Goal: Communication & Community: Answer question/provide support

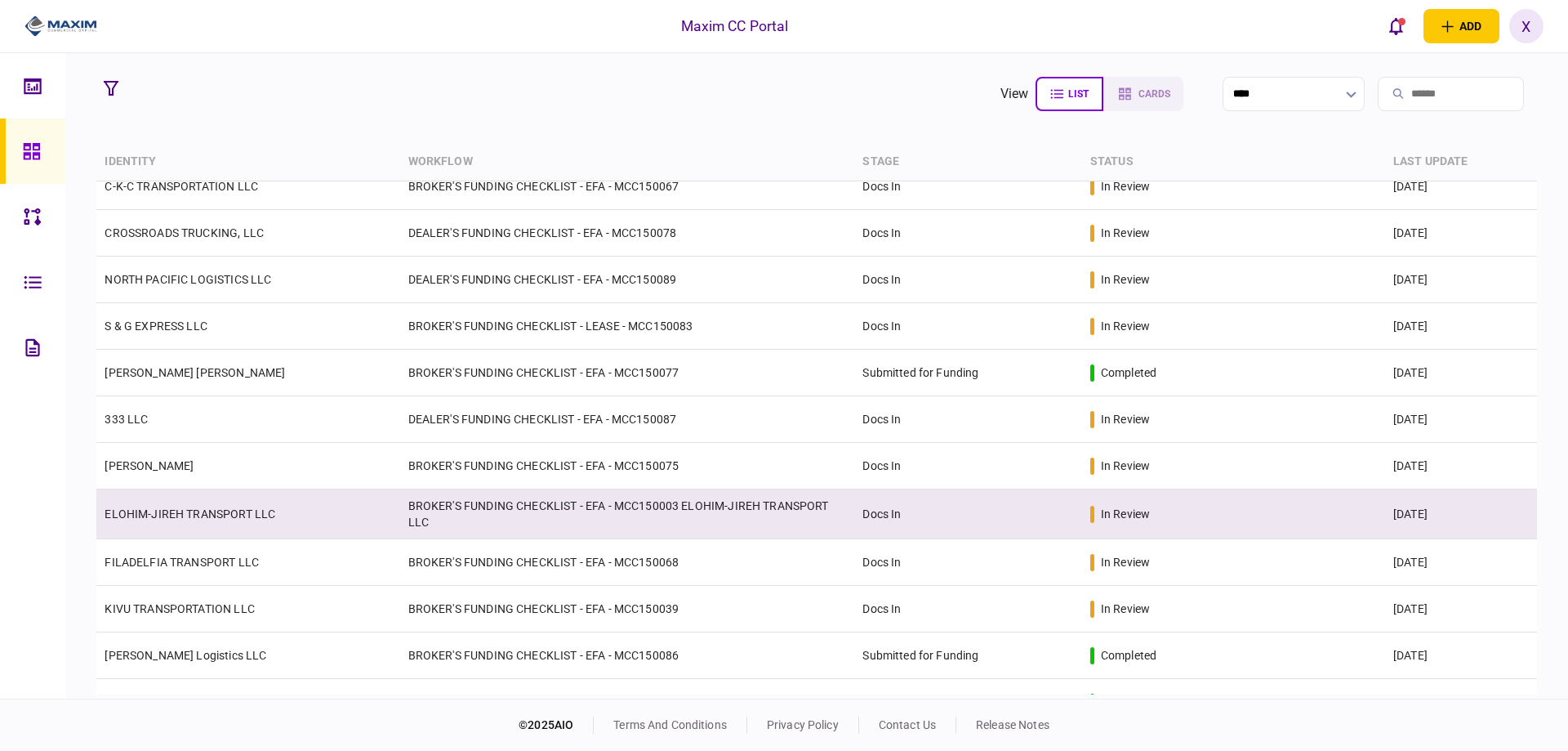
scroll to position [327, 0]
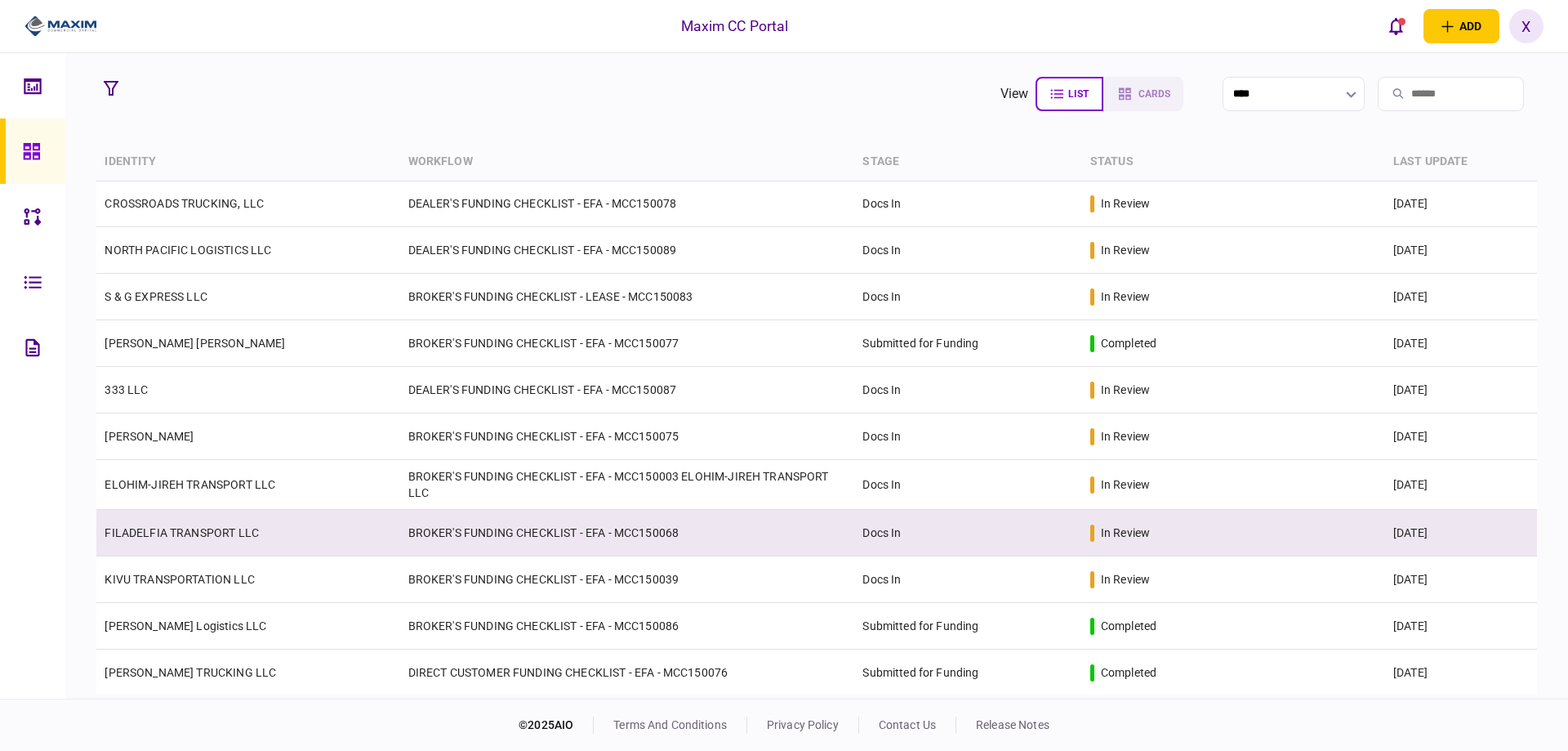
click at [209, 528] on link "FILADELFIA TRANSPORT LLC" at bounding box center [182, 532] width 154 height 13
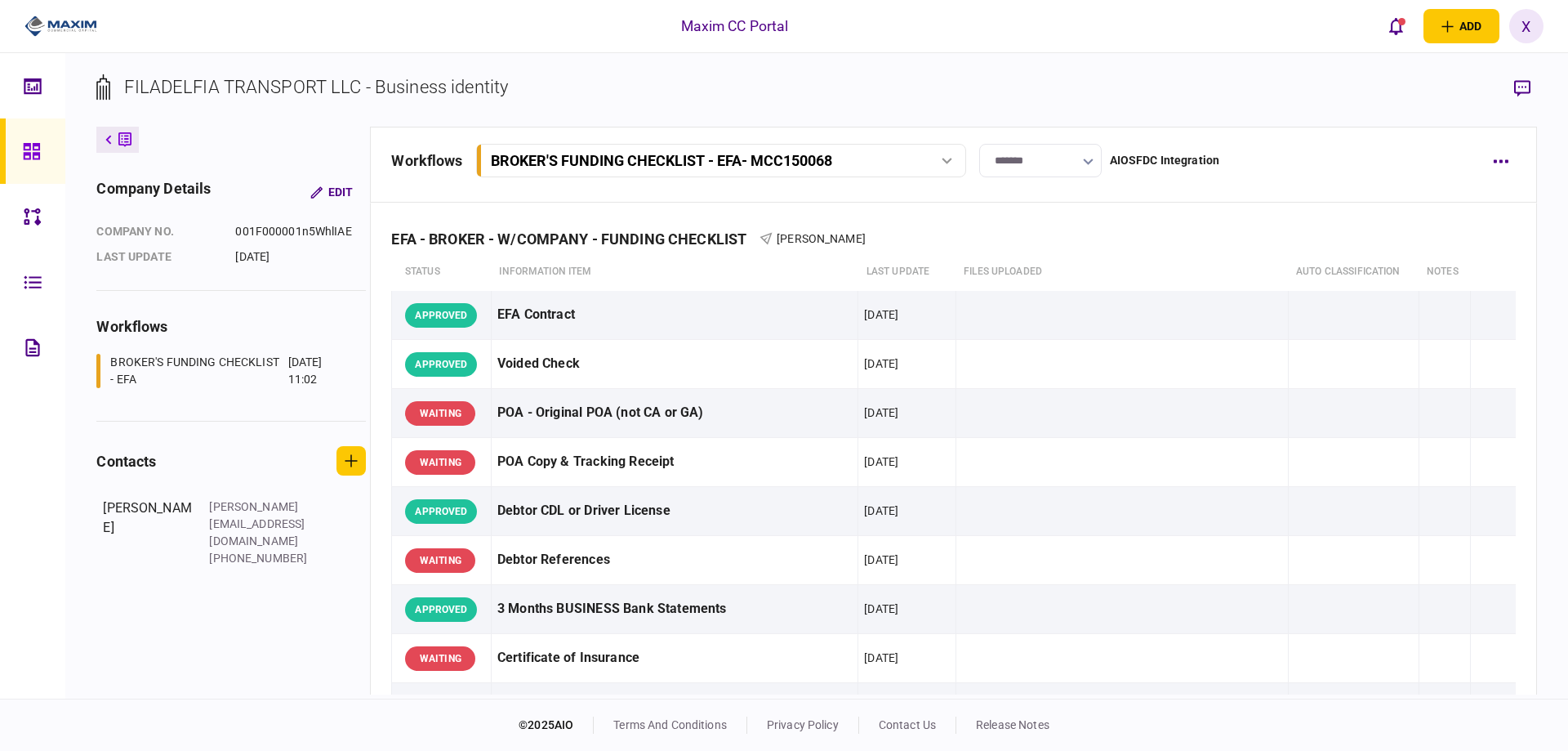
click at [21, 155] on link at bounding box center [32, 150] width 65 height 65
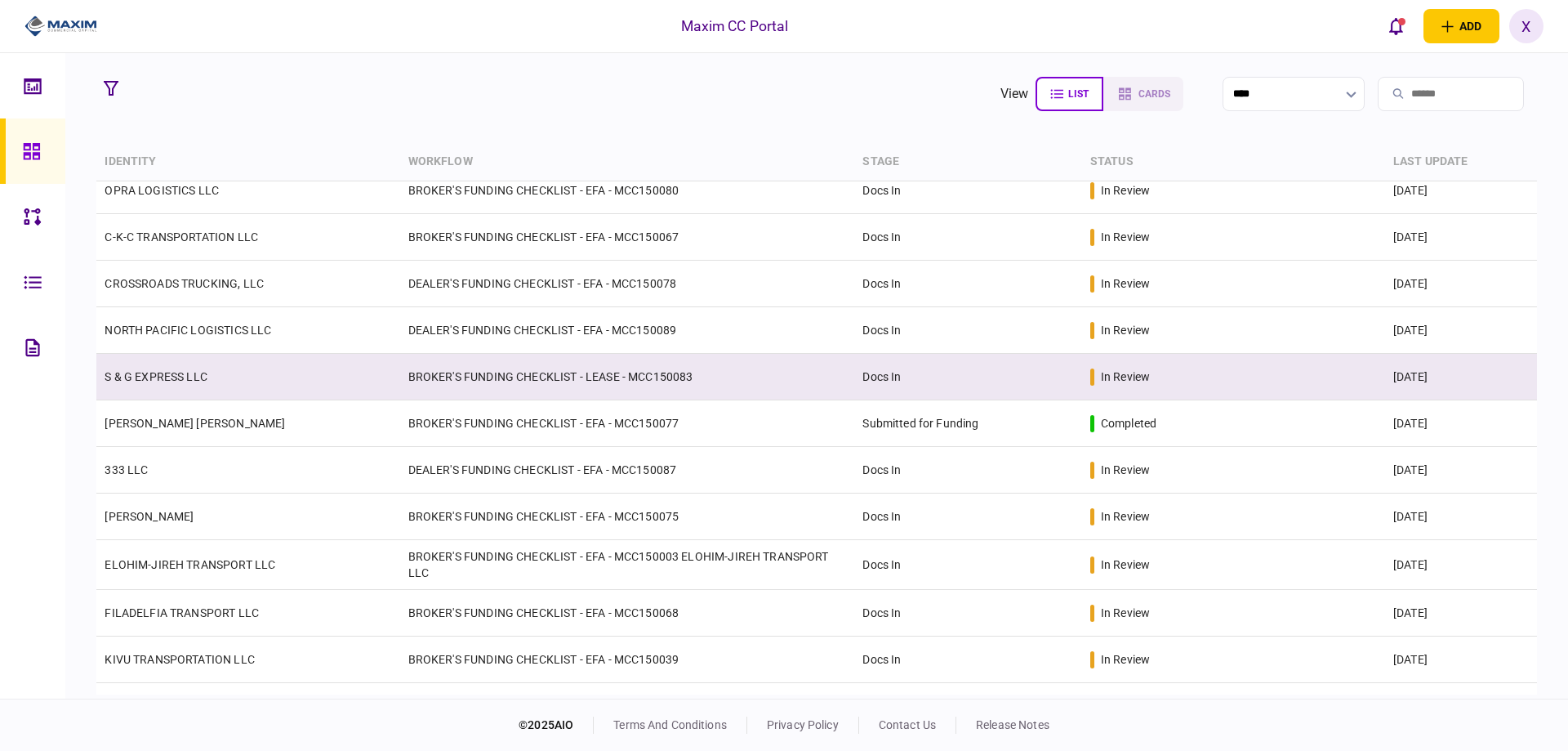
scroll to position [327, 0]
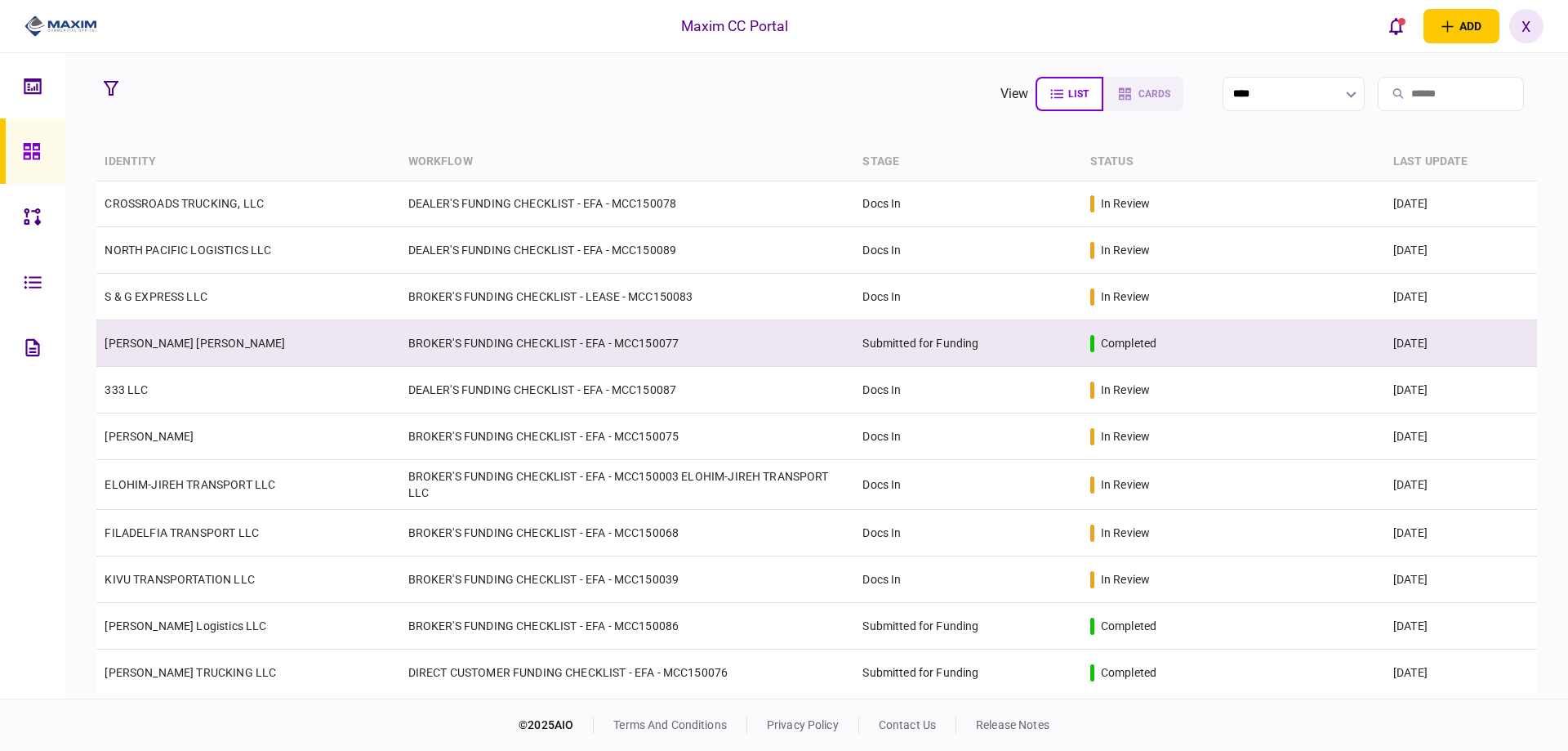
click at [143, 366] on td "[PERSON_NAME] [PERSON_NAME]" at bounding box center [248, 344] width 303 height 47
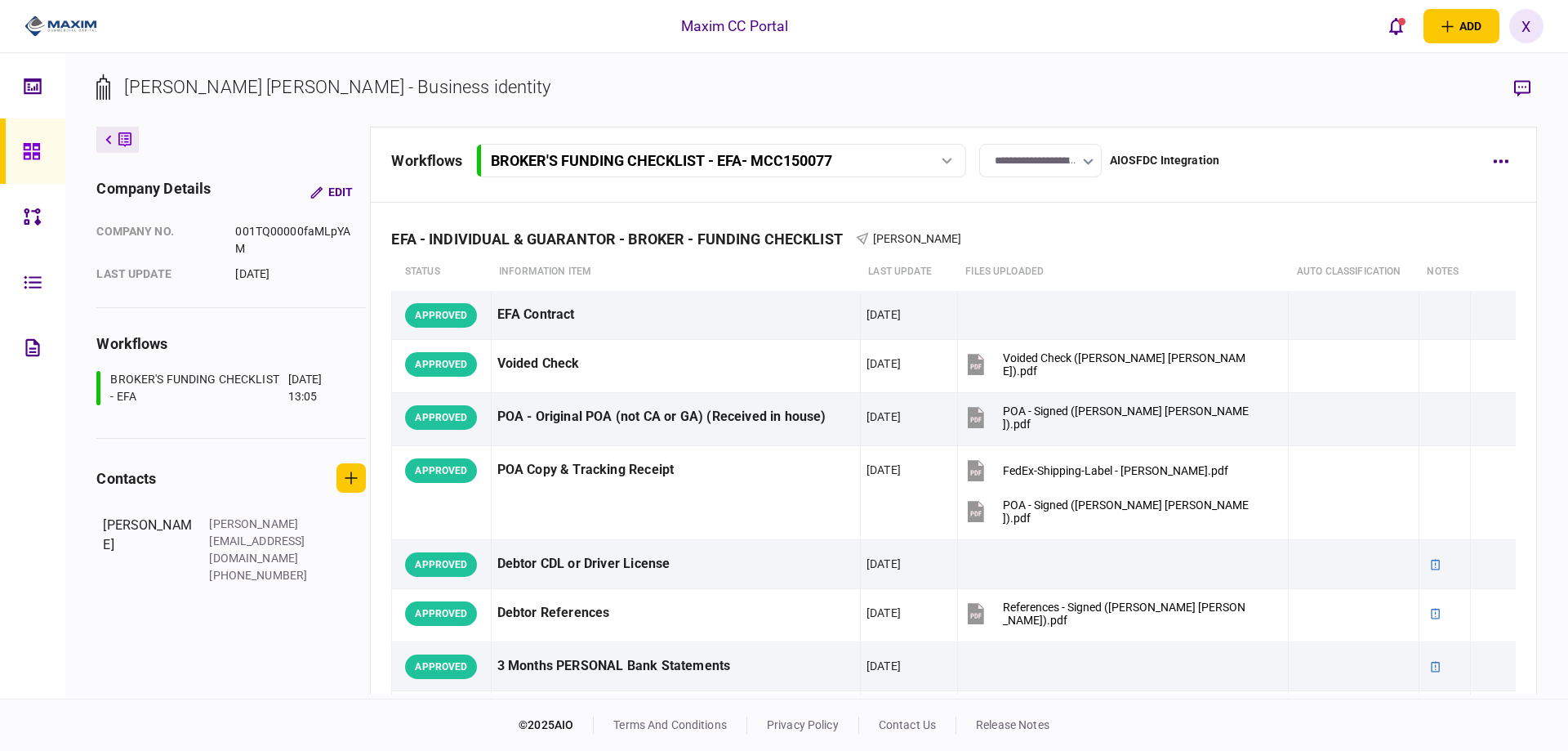
click at [107, 136] on icon at bounding box center [108, 140] width 7 height 10
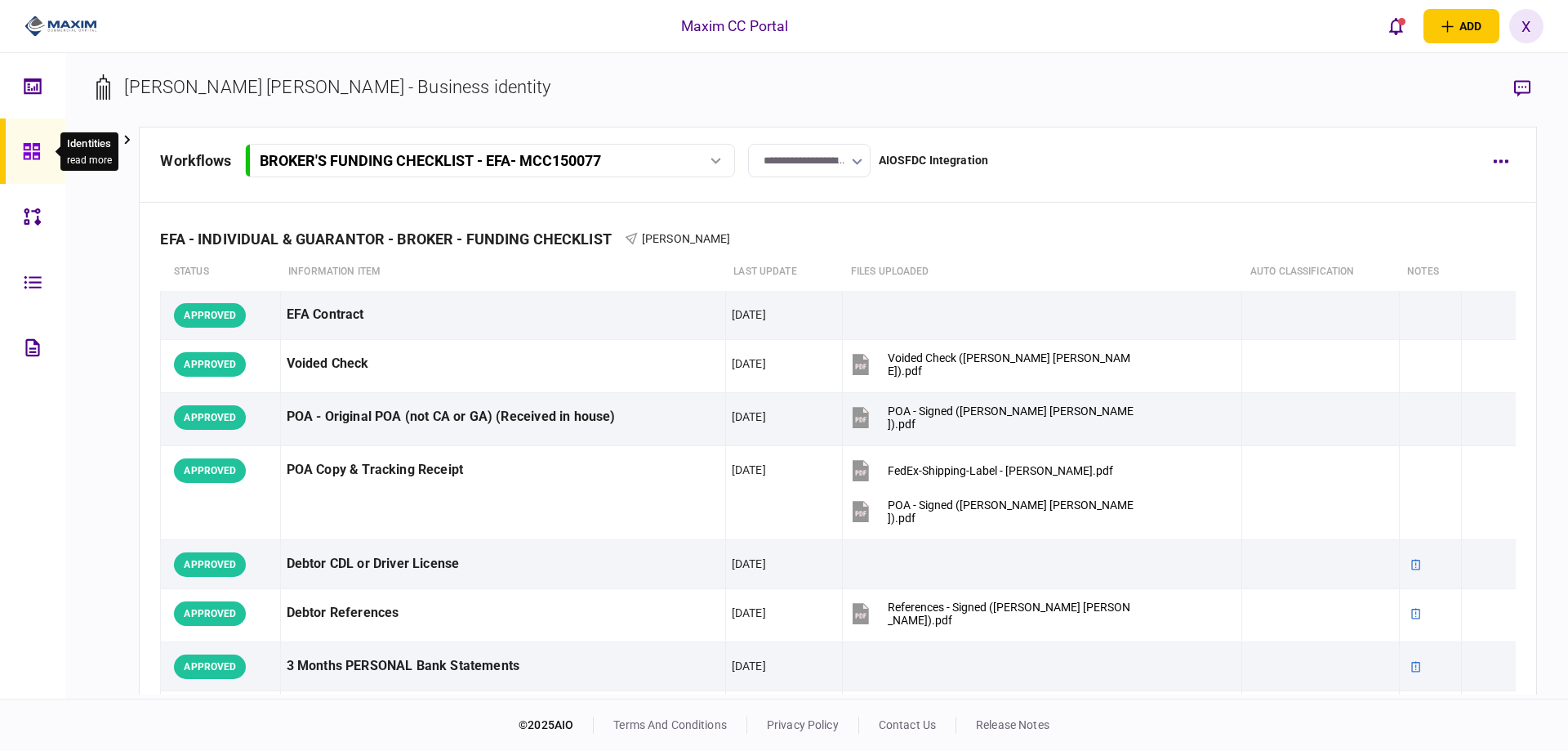
click at [37, 152] on icon at bounding box center [30, 150] width 17 height 17
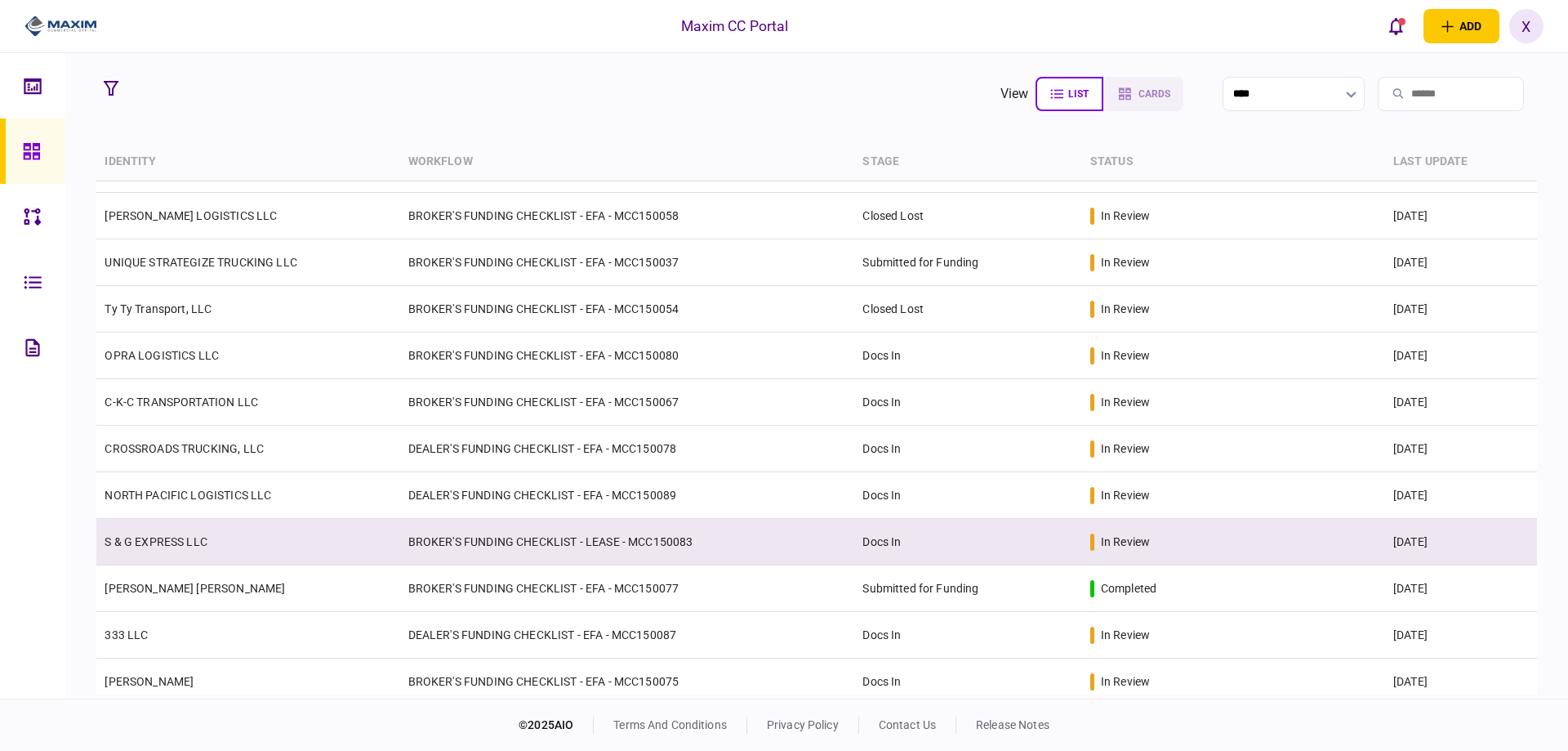
scroll to position [163, 0]
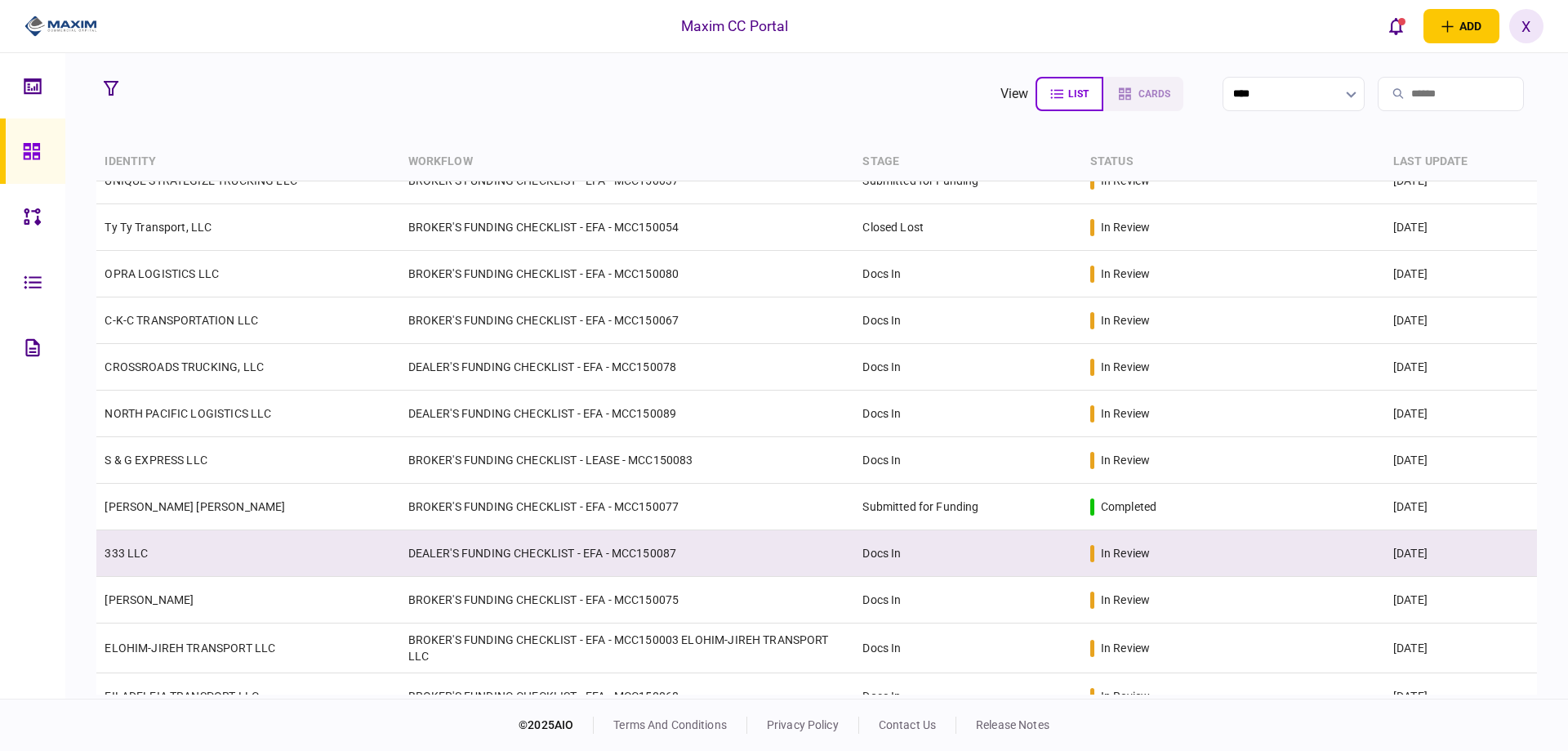
click at [165, 549] on td "333 LLC" at bounding box center [248, 554] width 303 height 47
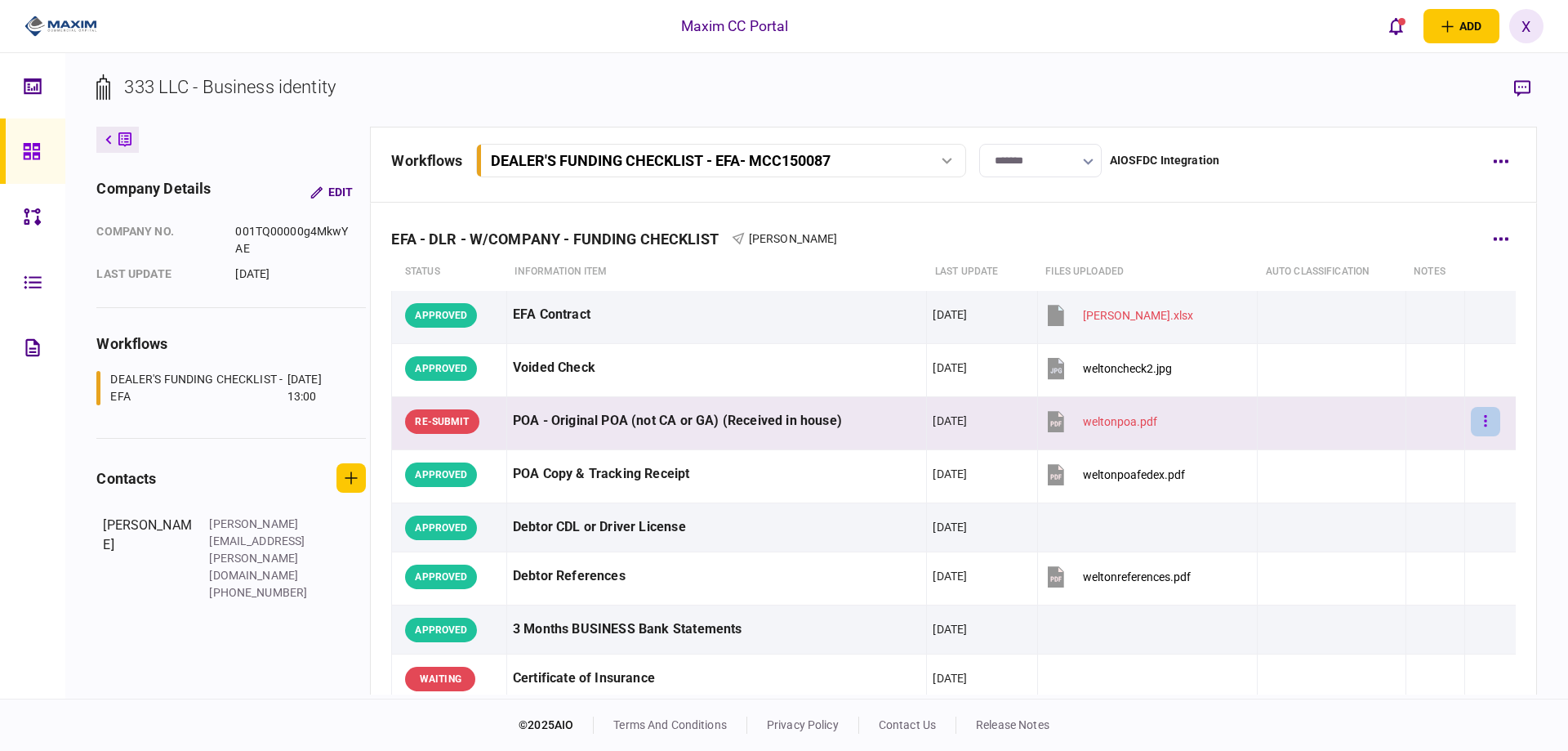
click at [1484, 424] on icon "button" at bounding box center [1485, 421] width 3 height 16
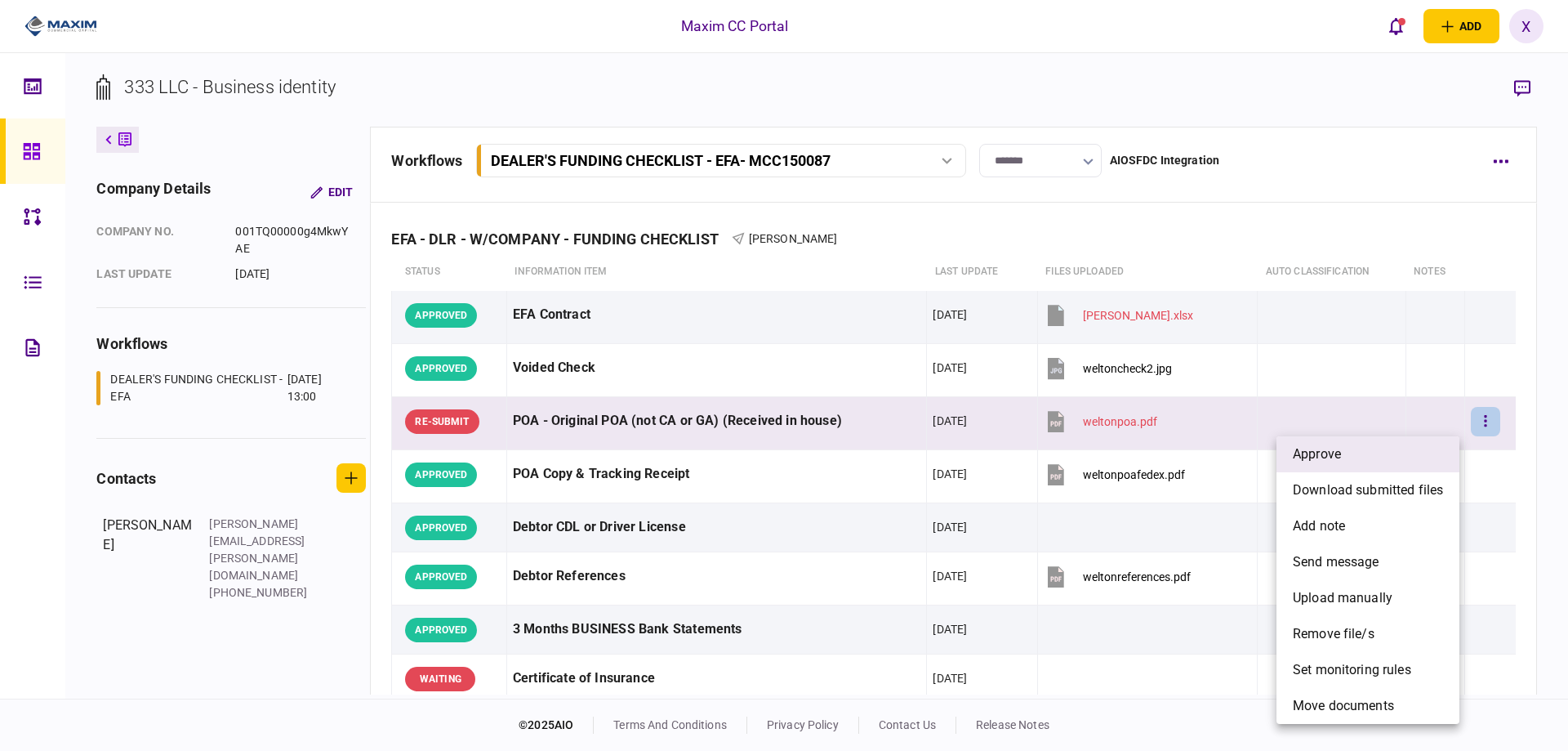
click at [1430, 447] on li "approve" at bounding box center [1367, 454] width 183 height 36
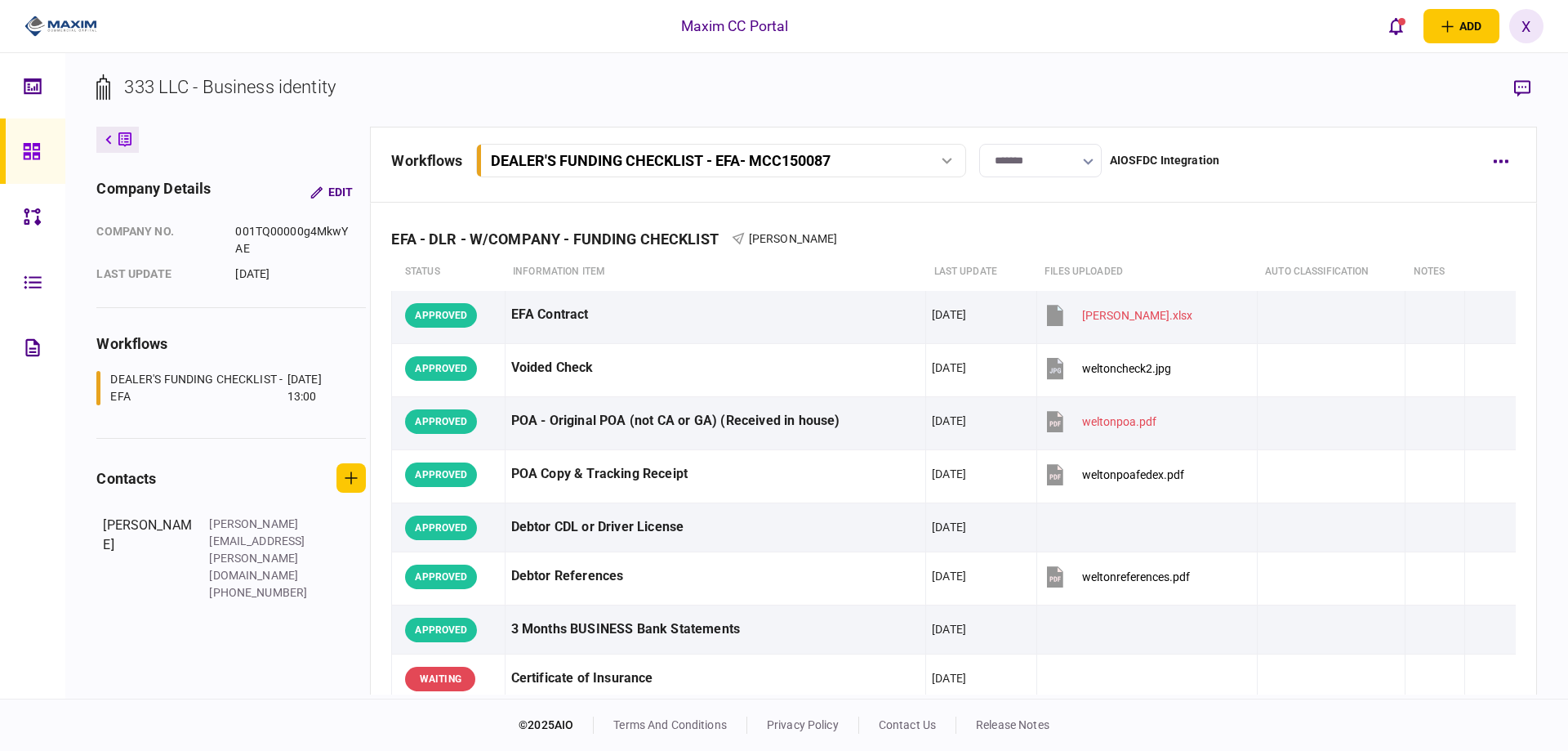
click at [14, 152] on link at bounding box center [32, 150] width 65 height 65
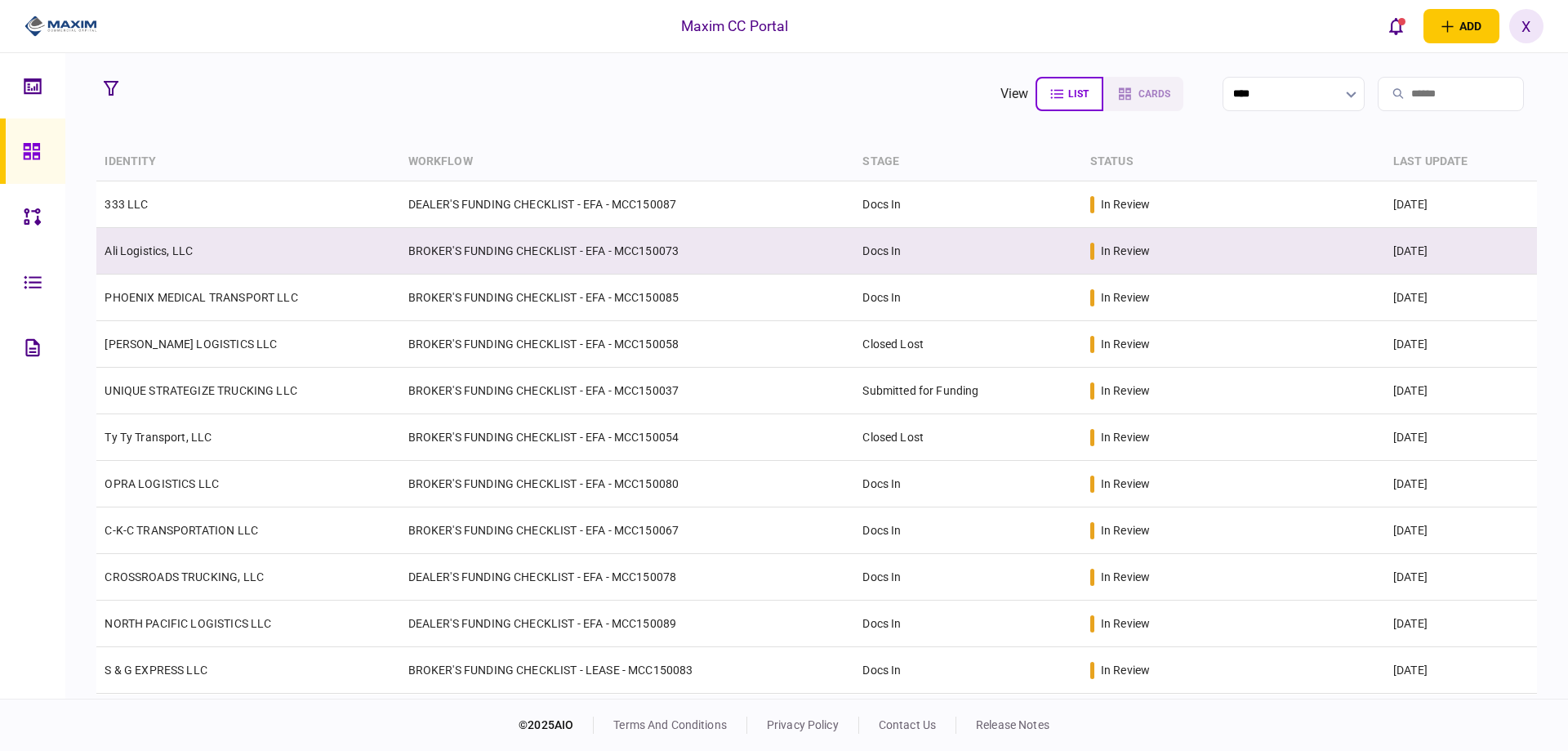
click at [163, 244] on link "Ali Logistics, LLC" at bounding box center [148, 250] width 88 height 13
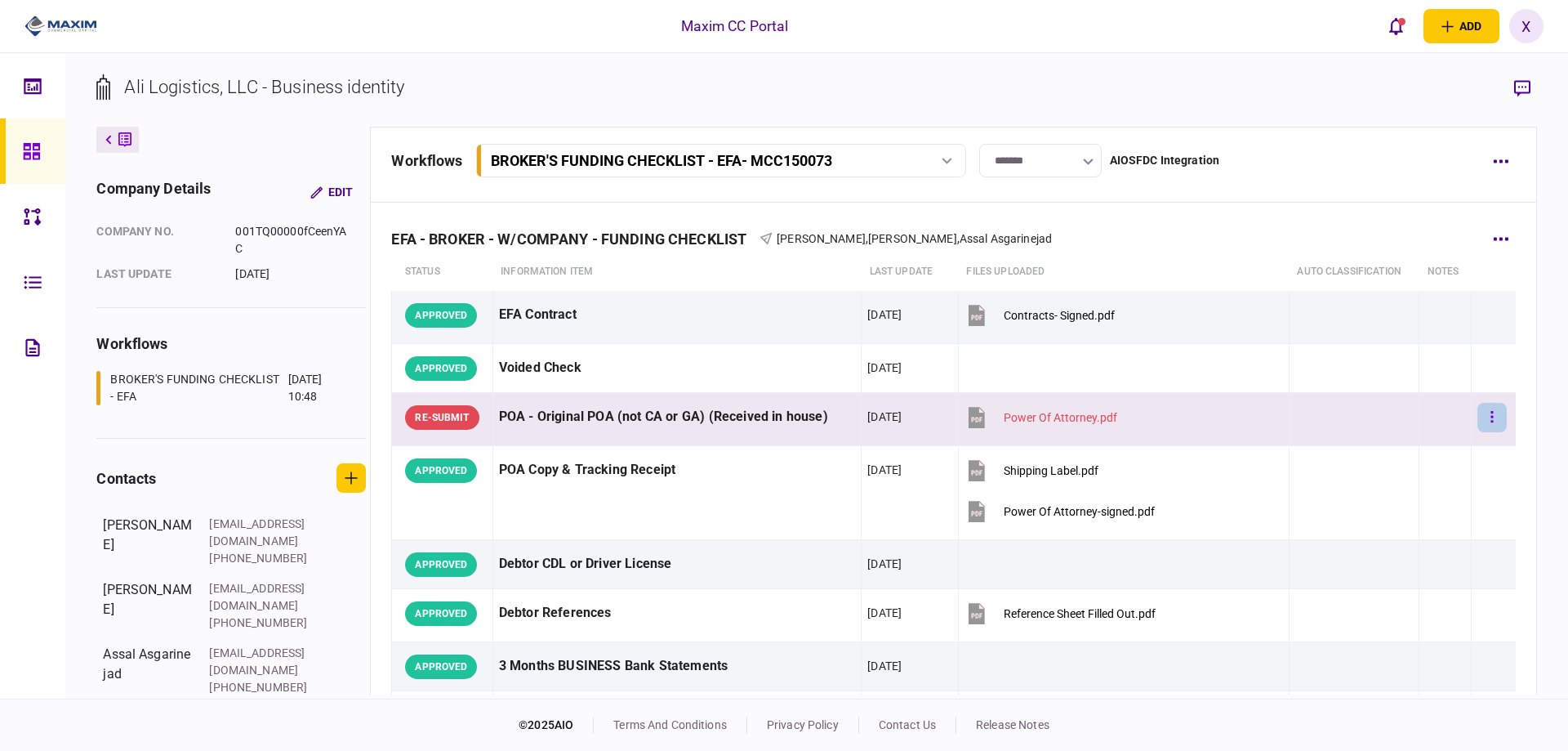
click at [1490, 417] on button "button" at bounding box center [1492, 417] width 29 height 29
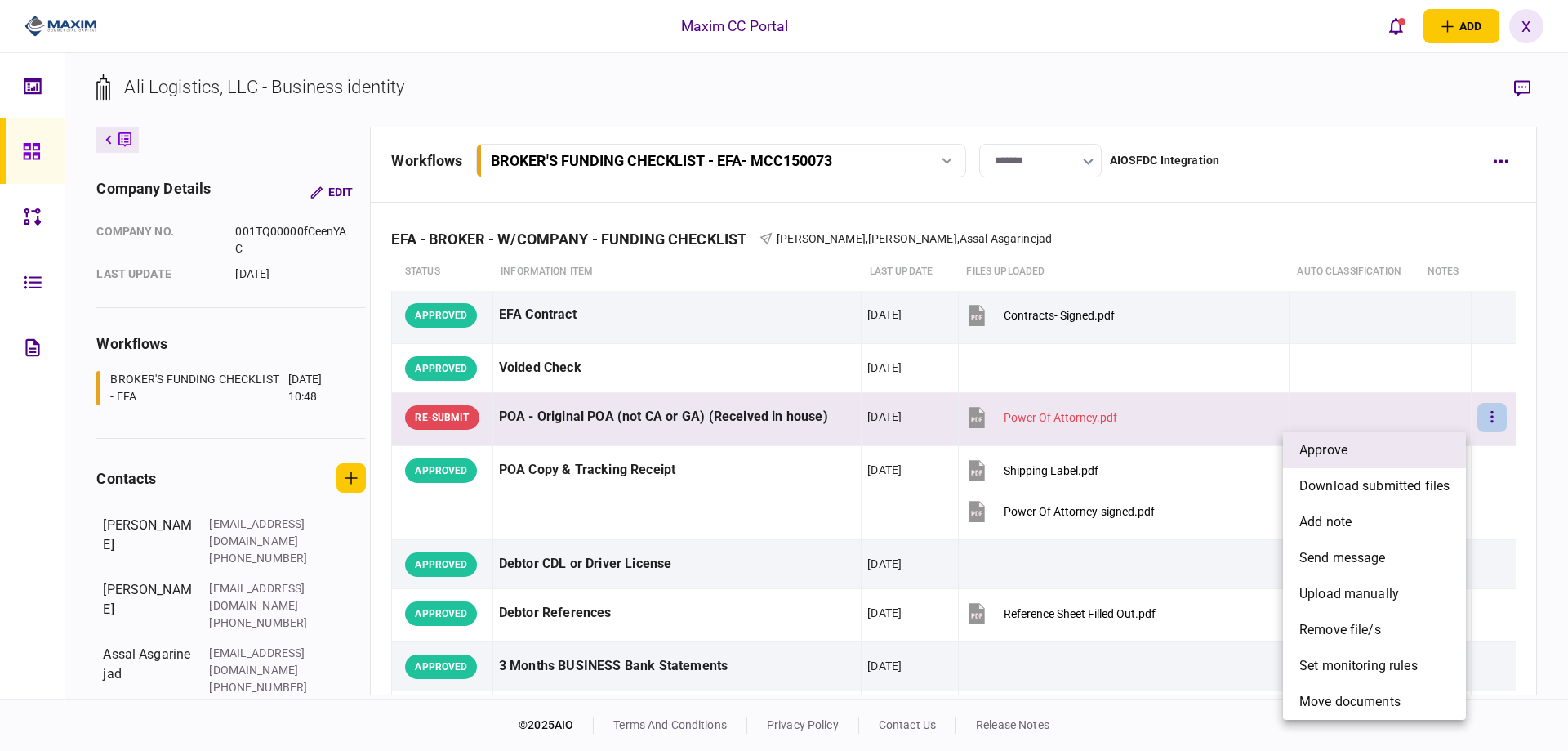
click at [1409, 440] on li "approve" at bounding box center [1374, 449] width 183 height 36
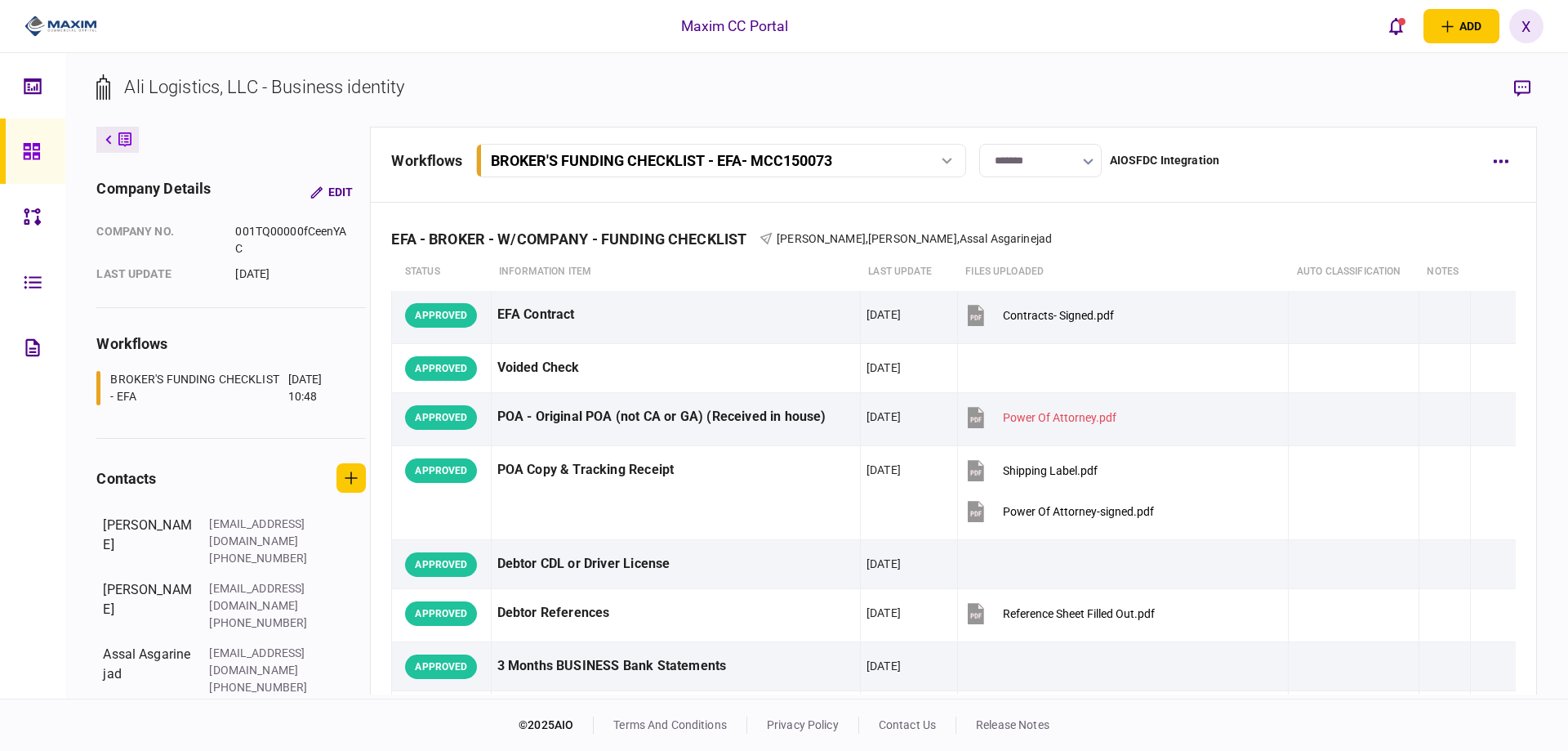
click at [39, 156] on icon at bounding box center [30, 150] width 17 height 17
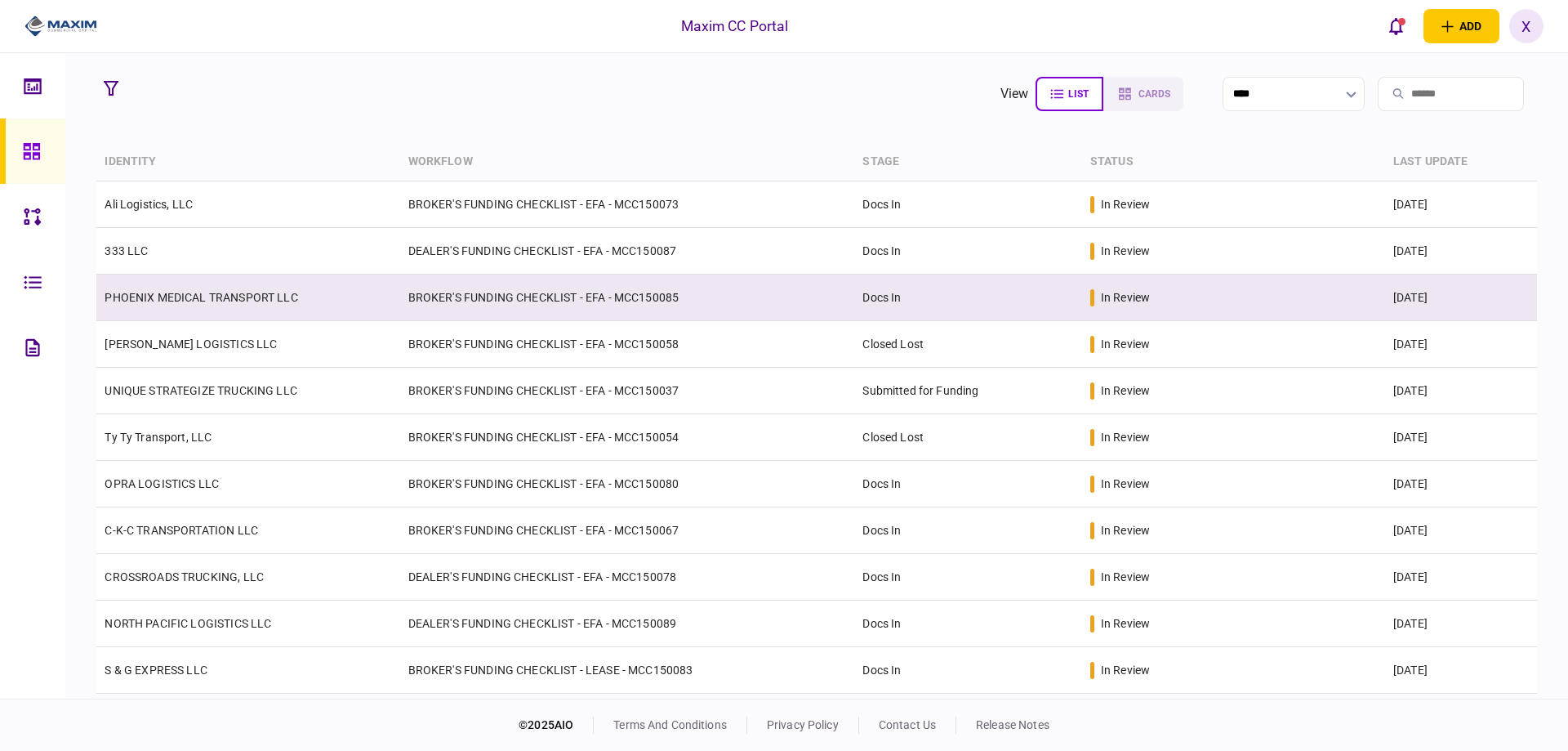
click at [252, 302] on link "PHOENIX MEDICAL TRANSPORT LLC" at bounding box center [200, 297] width 192 height 13
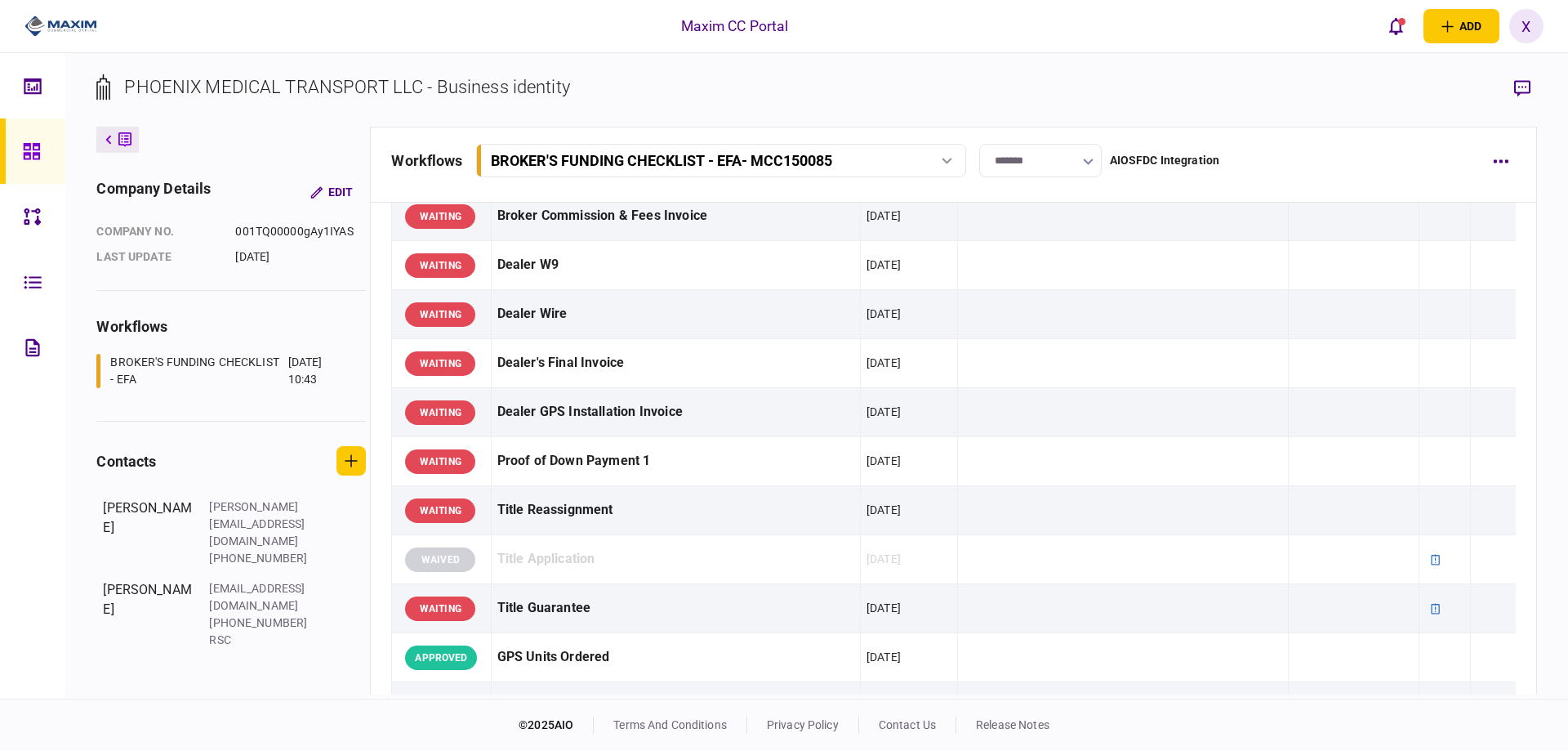
scroll to position [1107, 0]
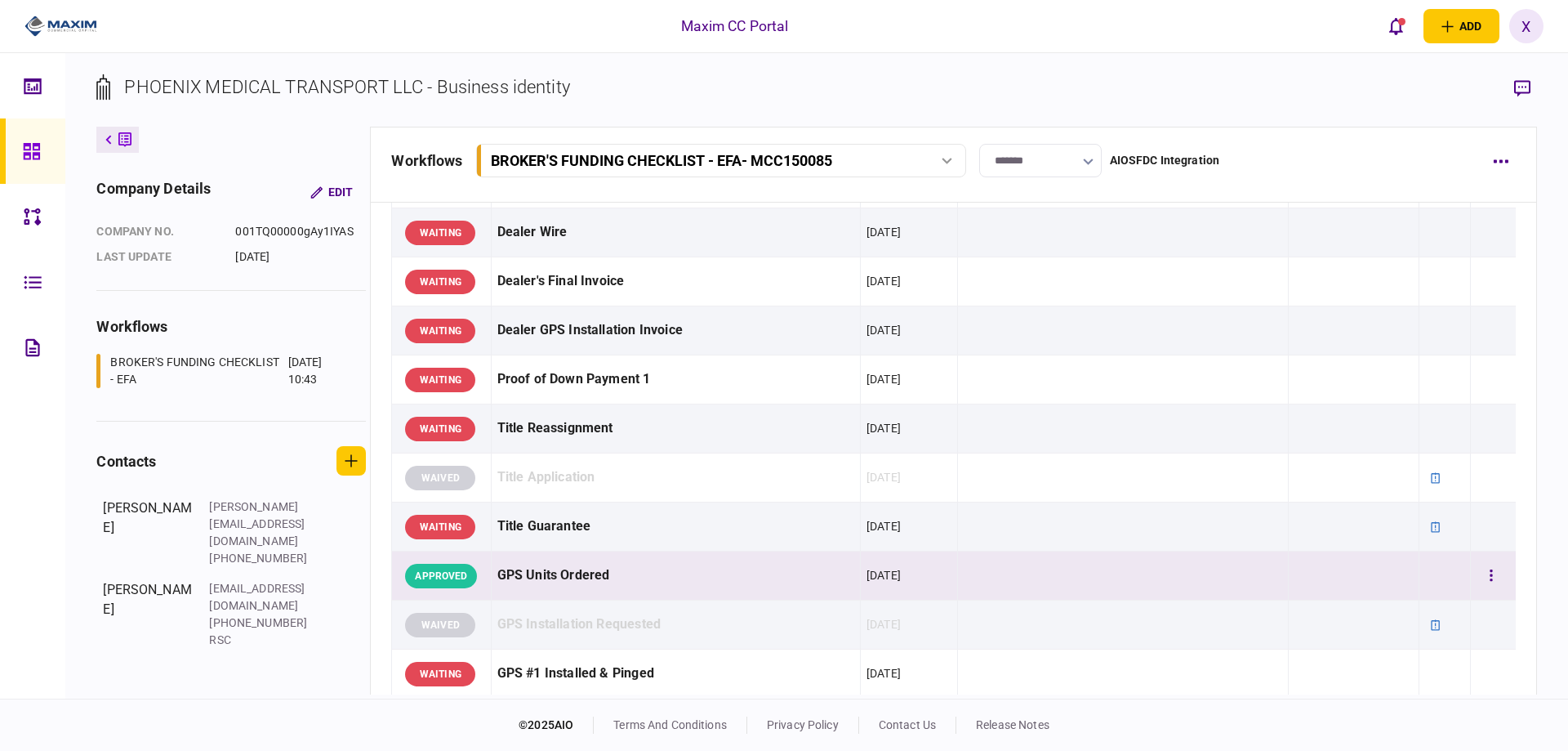
click at [712, 563] on div "GPS Units Ordered" at bounding box center [676, 575] width 357 height 37
click at [1490, 576] on icon "button" at bounding box center [1491, 575] width 3 height 12
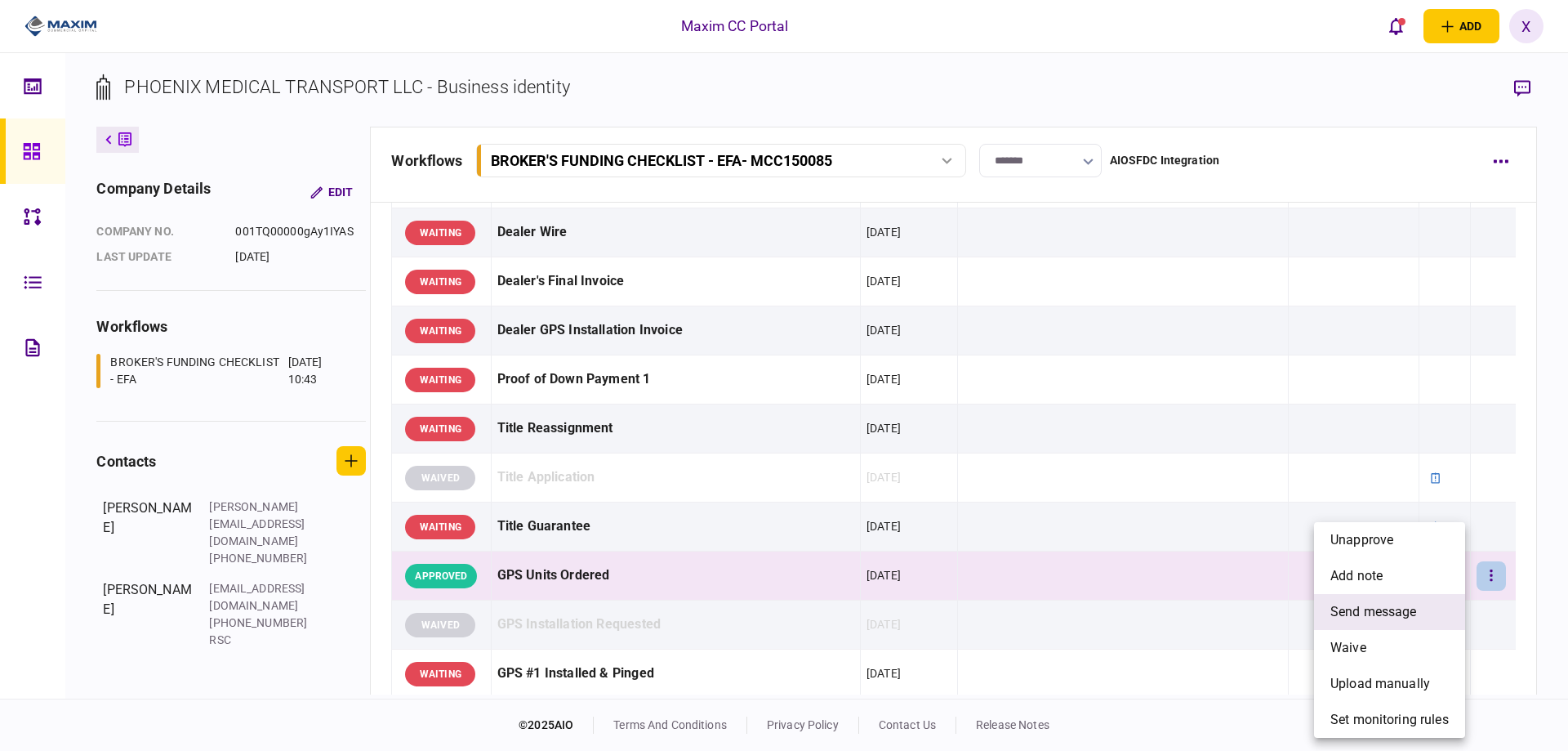
click at [1425, 619] on li "send message" at bounding box center [1389, 611] width 151 height 36
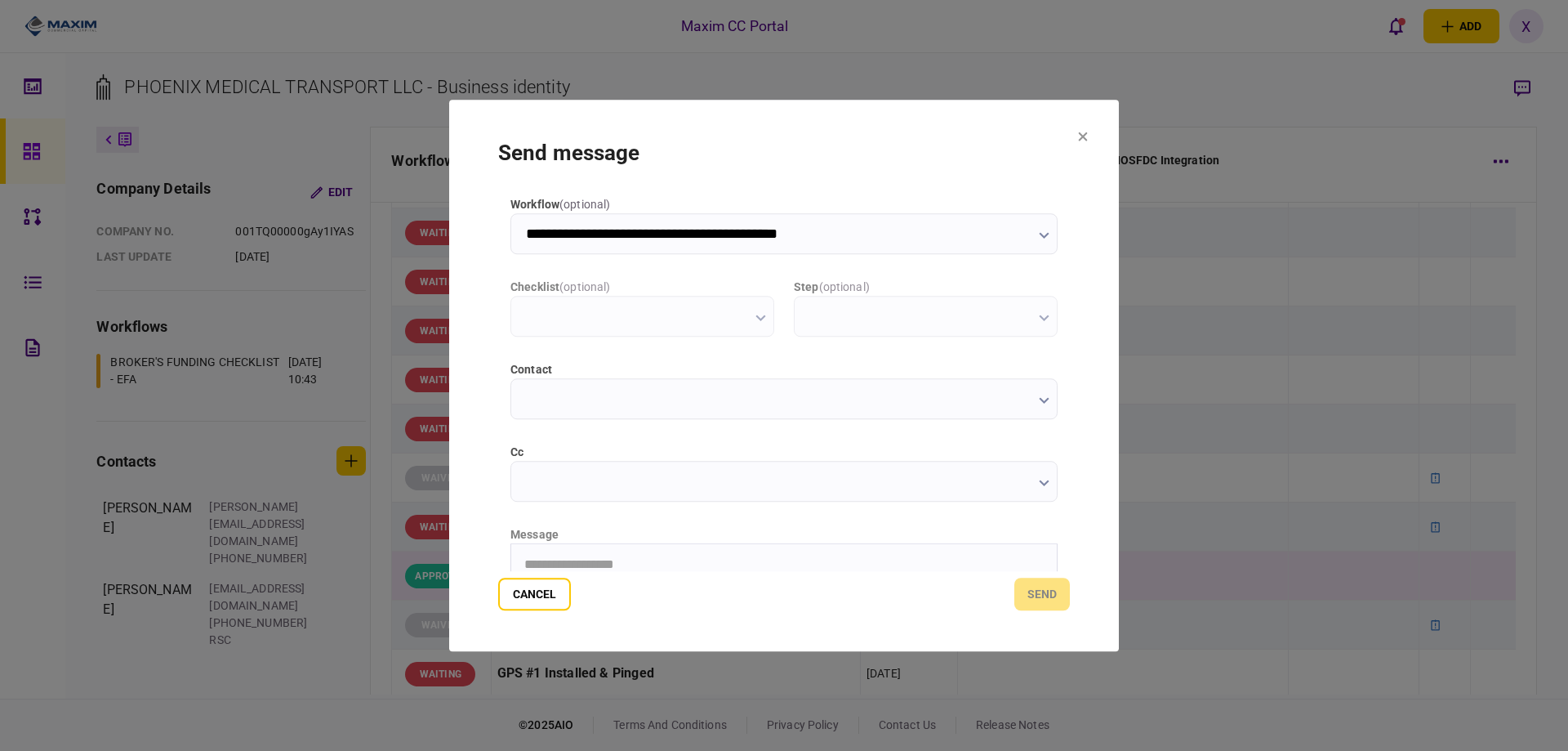
scroll to position [0, 0]
type input "**********"
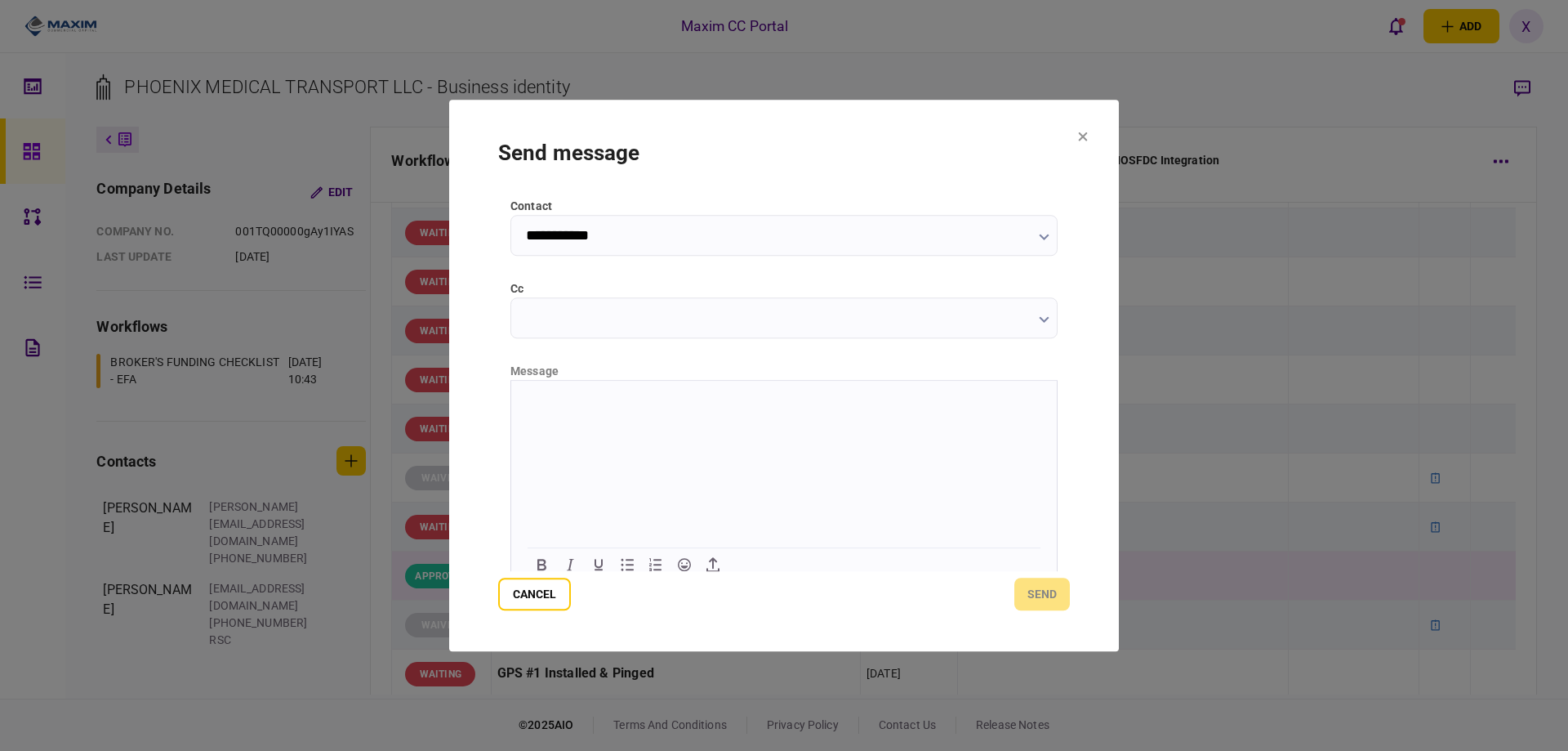
drag, startPoint x: 622, startPoint y: 454, endPoint x: 566, endPoint y: 391, distance: 84.3
click at [566, 391] on html at bounding box center [784, 399] width 546 height 40
paste body "Rich Text Area. Press ALT-0 for help."
click at [1049, 597] on button "send" at bounding box center [1042, 593] width 56 height 32
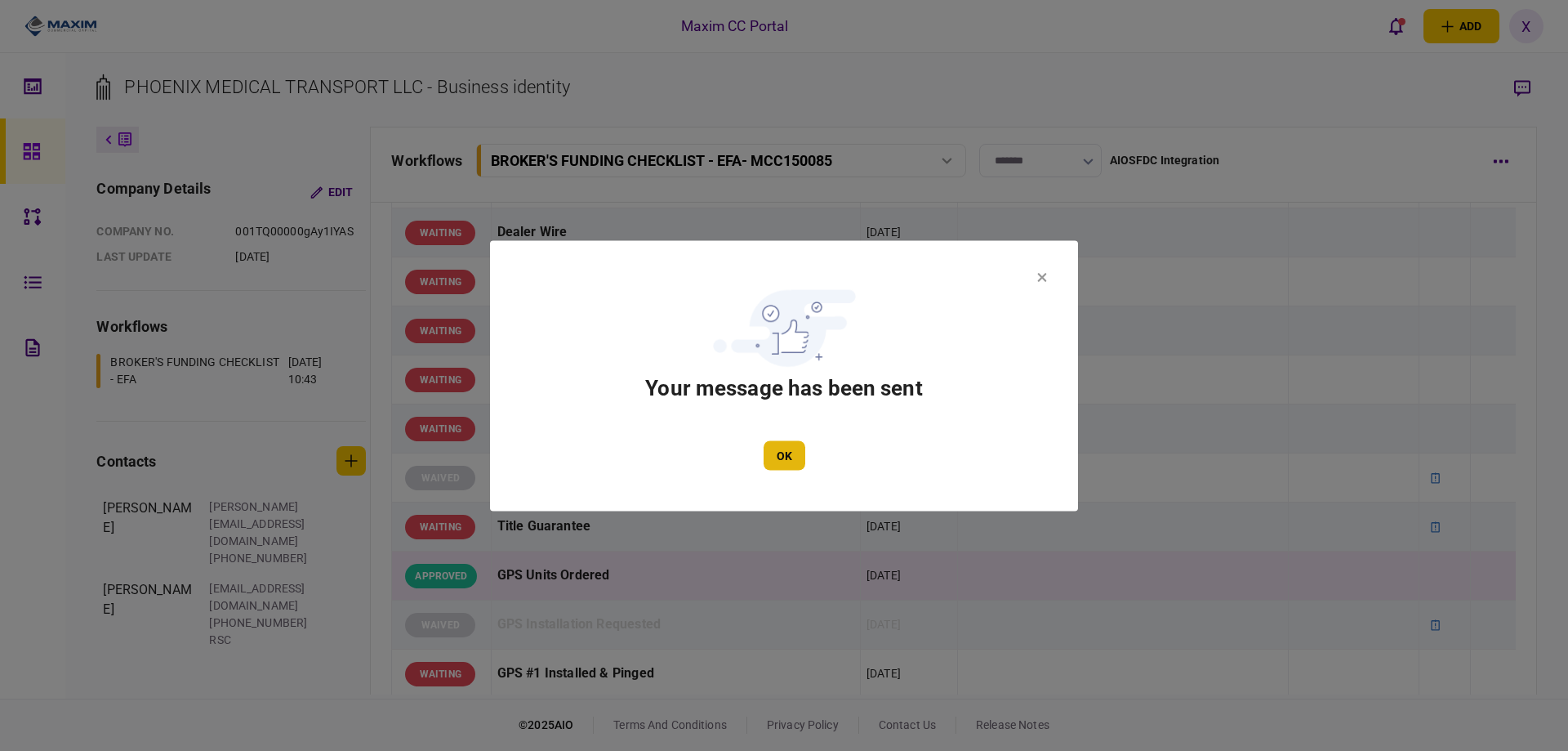
click at [781, 447] on button "OK" at bounding box center [784, 455] width 42 height 29
